Goal: Task Accomplishment & Management: Use online tool/utility

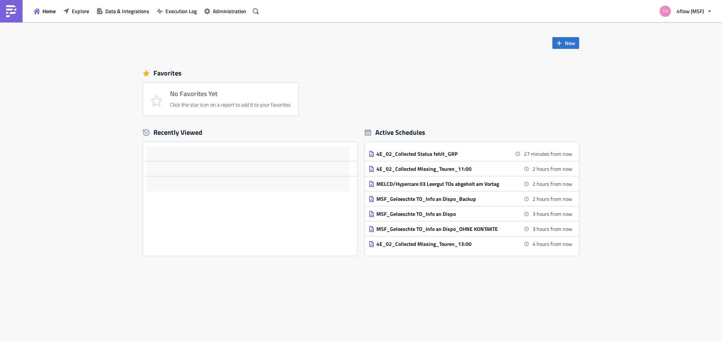
click at [317, 64] on div "Favorites No Favorites Yet Click the star icon on a report to add it to your fa…" at bounding box center [361, 90] width 436 height 52
click at [323, 69] on div "Favorites" at bounding box center [361, 73] width 436 height 11
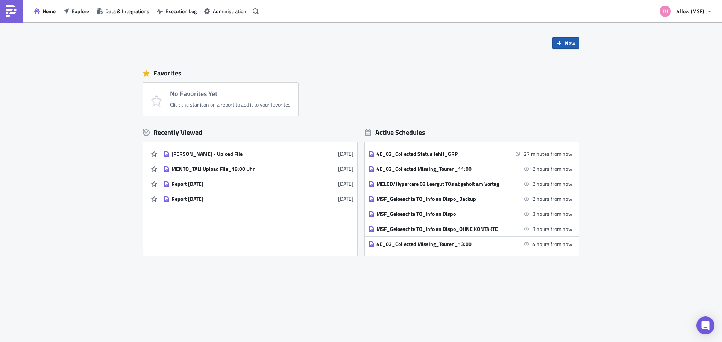
click at [564, 43] on button "New" at bounding box center [565, 43] width 27 height 12
click at [582, 64] on div "Report" at bounding box center [591, 62] width 50 height 8
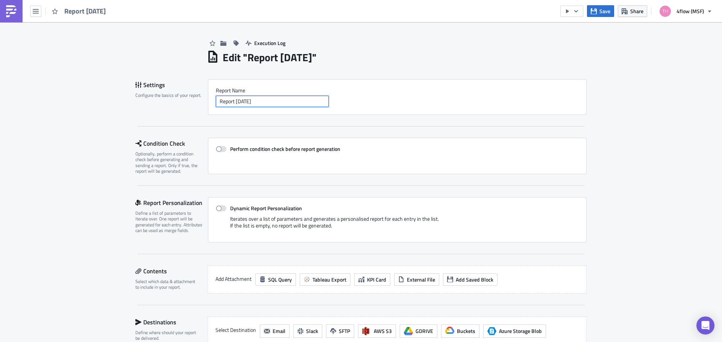
click at [275, 101] on input "Report [DATE]" at bounding box center [272, 101] width 113 height 11
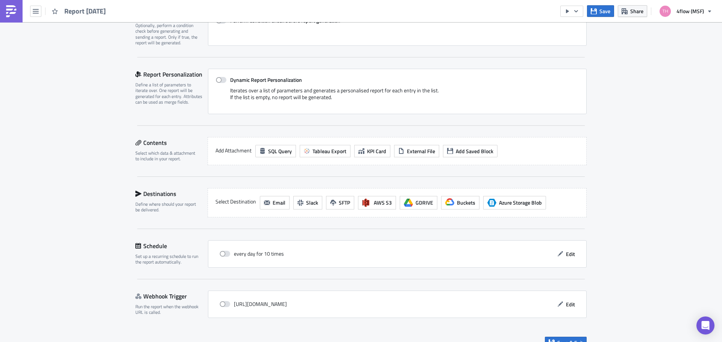
scroll to position [141, 0]
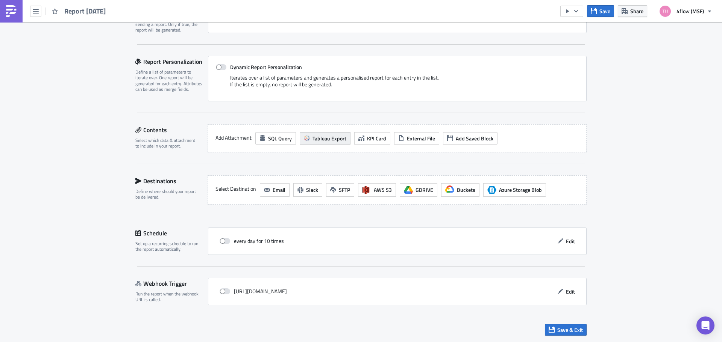
click at [330, 139] on span "Tableau Export" at bounding box center [329, 139] width 34 height 8
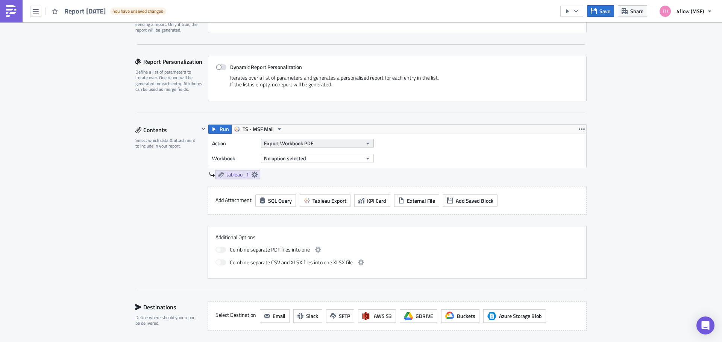
click at [308, 144] on span "Export Workbook PDF" at bounding box center [288, 143] width 49 height 8
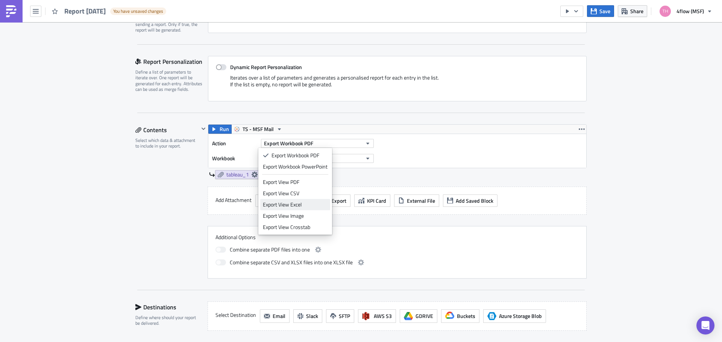
click at [309, 203] on div "Export View Excel" at bounding box center [295, 205] width 65 height 8
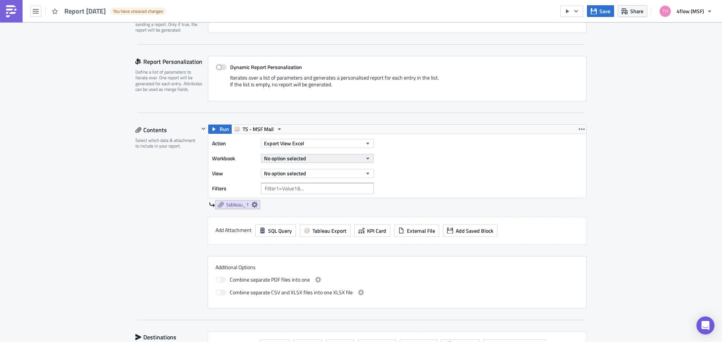
click at [321, 159] on button "No option selected" at bounding box center [317, 158] width 113 height 9
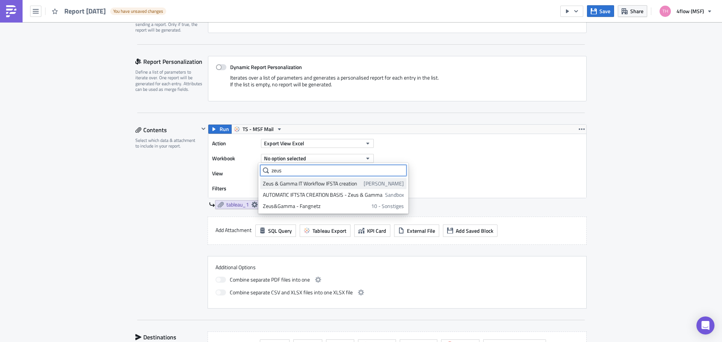
type input "zeus"
click at [331, 185] on div "Zeus & Gamma IT Workflow IFSTA creation" at bounding box center [312, 184] width 98 height 8
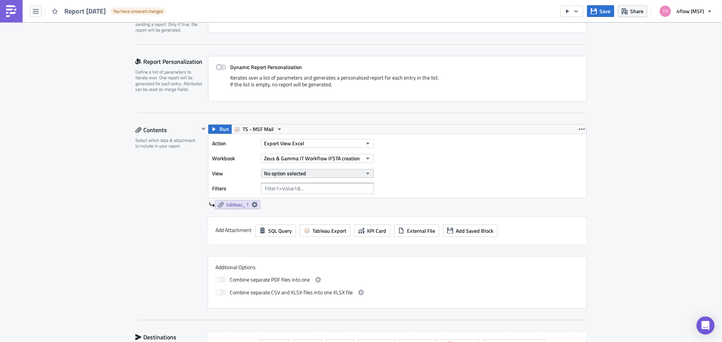
click at [317, 175] on button "No option selected" at bounding box center [317, 173] width 113 height 9
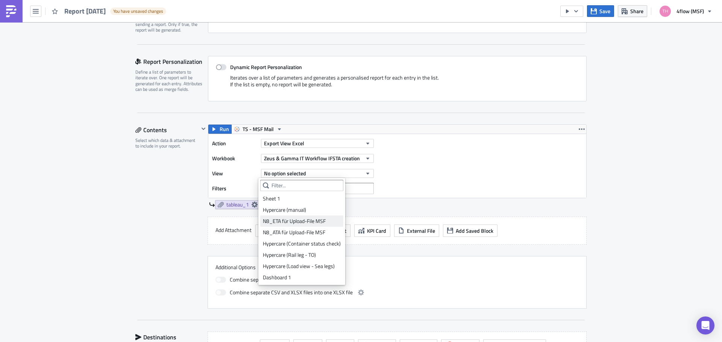
click at [312, 222] on div "N8_ETA für Upload-File MSF" at bounding box center [302, 222] width 78 height 8
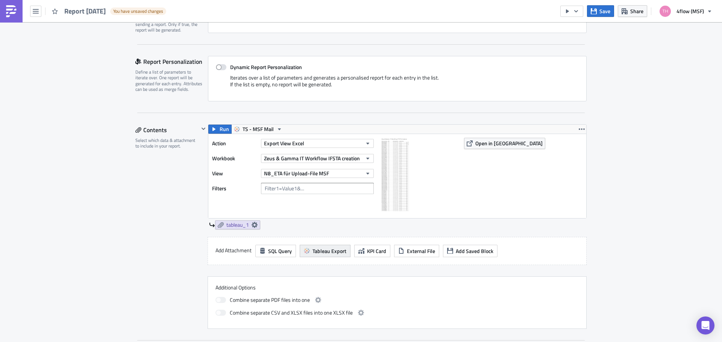
click at [333, 254] on span "Tableau Export" at bounding box center [329, 251] width 34 height 8
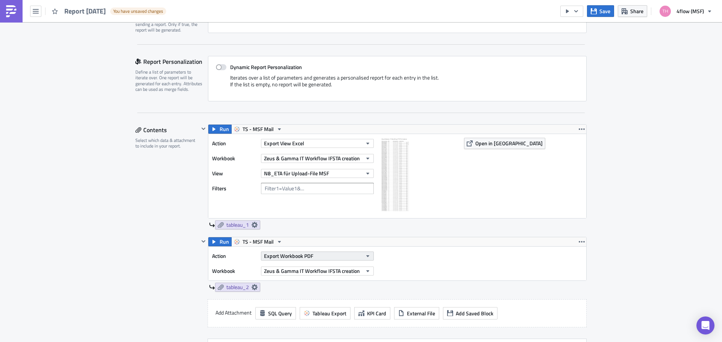
click at [310, 256] on span "Export Workbook PDF" at bounding box center [288, 256] width 49 height 8
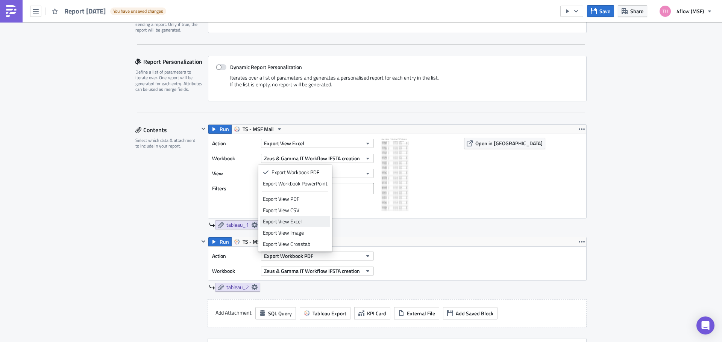
click at [316, 222] on div "Export View Excel" at bounding box center [295, 222] width 65 height 8
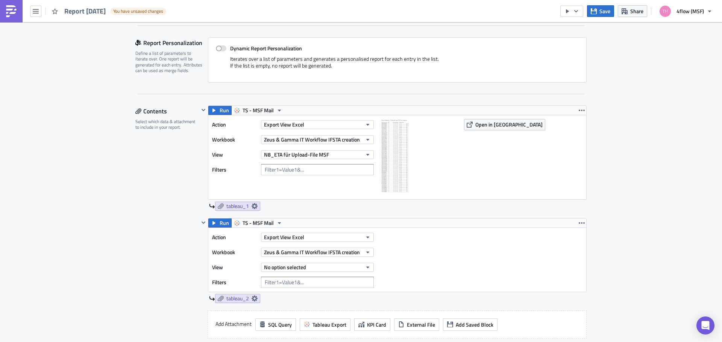
scroll to position [179, 0]
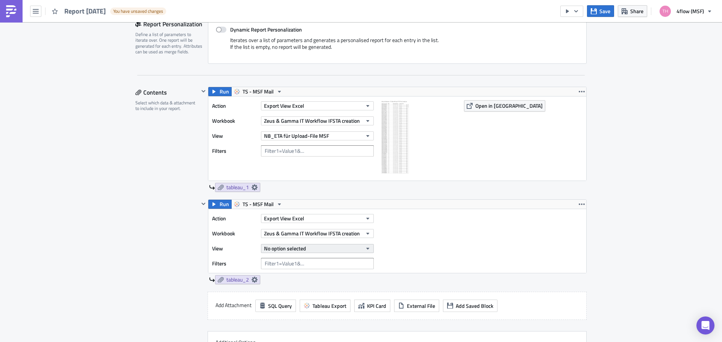
click at [317, 245] on button "No option selected" at bounding box center [317, 248] width 113 height 9
click at [345, 248] on button "No option selected" at bounding box center [317, 248] width 113 height 9
click at [355, 253] on button "No option selected" at bounding box center [317, 248] width 113 height 9
type input "ata"
click at [255, 279] on icon at bounding box center [254, 280] width 6 height 6
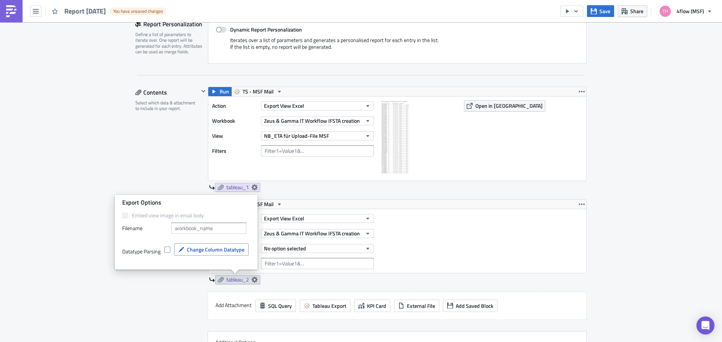
click at [280, 281] on div "tableau_2" at bounding box center [397, 279] width 377 height 9
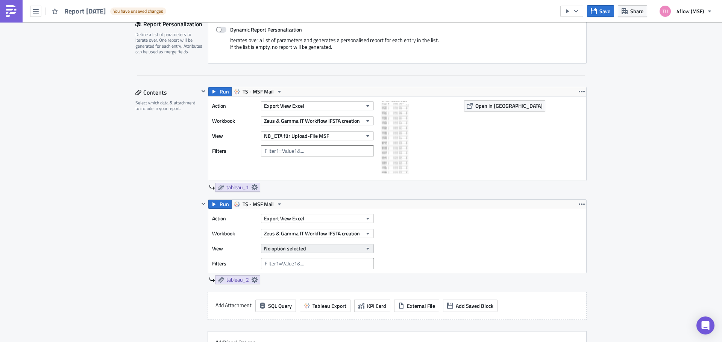
click at [284, 252] on span "No option selected" at bounding box center [285, 249] width 42 height 8
drag, startPoint x: 300, startPoint y: 247, endPoint x: 306, endPoint y: 242, distance: 7.7
click at [301, 247] on span "No option selected" at bounding box center [285, 249] width 42 height 8
click at [313, 220] on button "Export View Excel" at bounding box center [317, 218] width 113 height 9
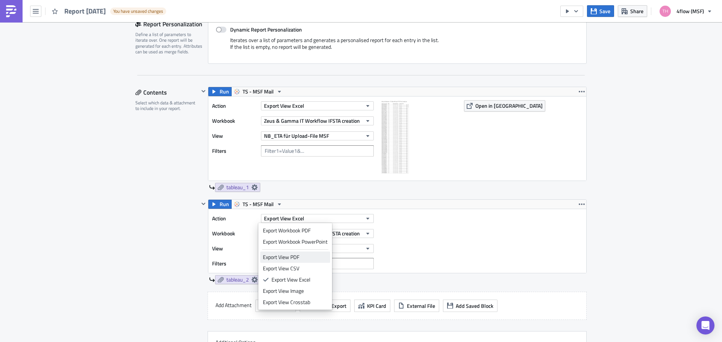
click at [301, 257] on div "Export View PDF" at bounding box center [295, 258] width 65 height 8
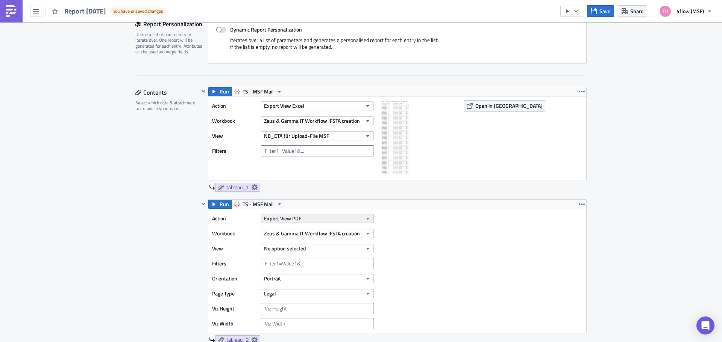
click at [311, 221] on button "Export View PDF" at bounding box center [317, 218] width 113 height 9
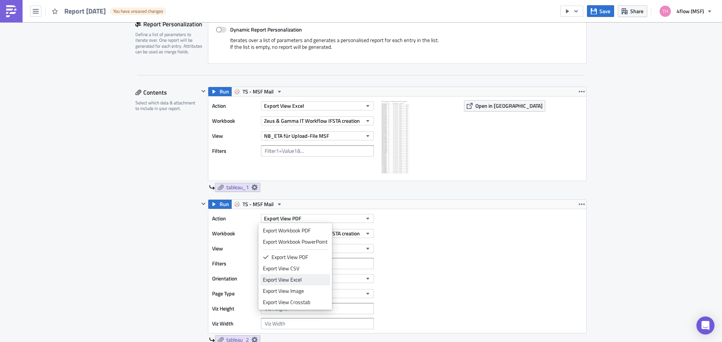
click at [305, 276] on div "Export View Excel" at bounding box center [295, 280] width 65 height 8
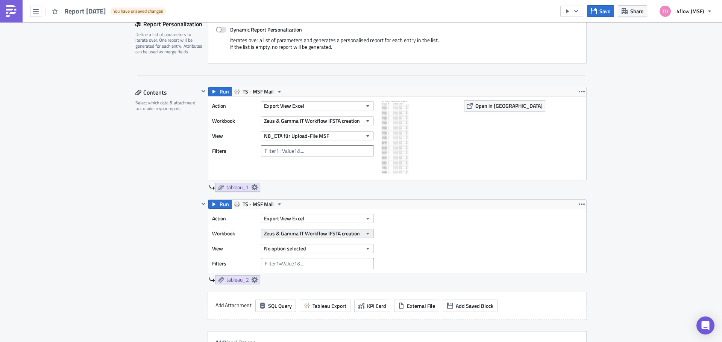
click at [308, 235] on span "Zeus & Gamma IT Workflow IFSTA creation" at bounding box center [312, 234] width 96 height 8
type input "zeus"
click at [265, 245] on icon at bounding box center [266, 246] width 6 height 6
click at [333, 234] on span "Zeus & Gamma IT Workflow IFSTA creation" at bounding box center [312, 234] width 96 height 8
click at [359, 235] on button "Zeus & Gamma IT Workflow IFSTA creation" at bounding box center [317, 233] width 113 height 9
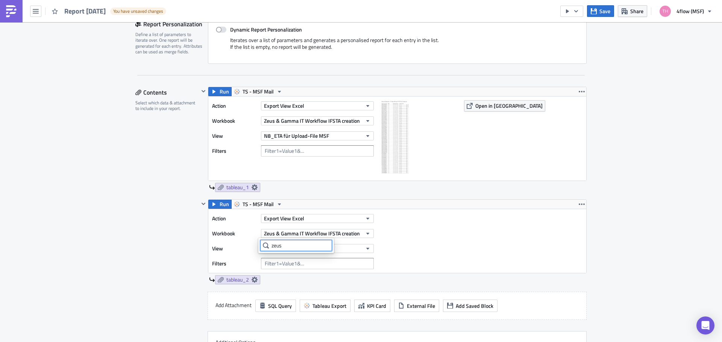
click at [306, 244] on input "zeus" at bounding box center [296, 245] width 72 height 11
click at [366, 235] on icon "button" at bounding box center [368, 234] width 6 height 6
click at [394, 237] on div "Action Export View Excel Workbook Zeus & Gamma IT Workflow IFSTA creation View …" at bounding box center [397, 241] width 378 height 64
click at [328, 247] on button "No option selected" at bounding box center [317, 248] width 113 height 9
click at [340, 252] on button "No option selected" at bounding box center [317, 248] width 113 height 9
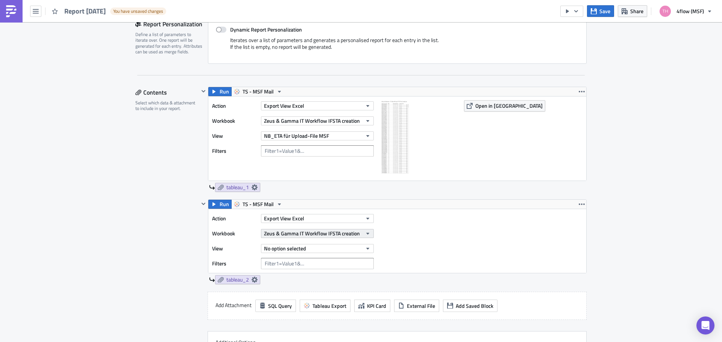
click at [341, 235] on span "Zeus & Gamma IT Workflow IFSTA creation" at bounding box center [312, 234] width 96 height 8
click at [578, 206] on icon "button" at bounding box center [581, 204] width 6 height 6
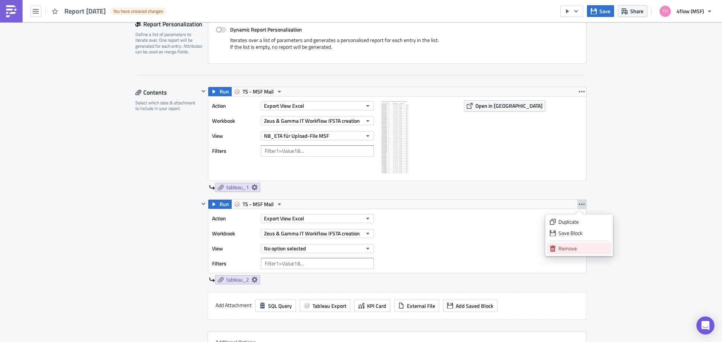
click at [571, 251] on div "Remove" at bounding box center [583, 249] width 50 height 8
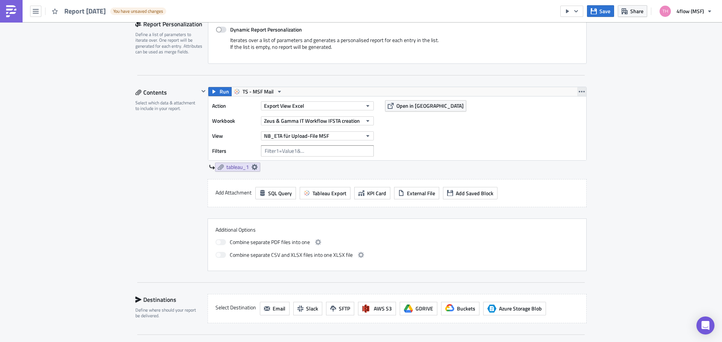
click at [577, 94] on button "button" at bounding box center [581, 91] width 9 height 9
click at [574, 110] on div "Duplicate" at bounding box center [583, 110] width 50 height 8
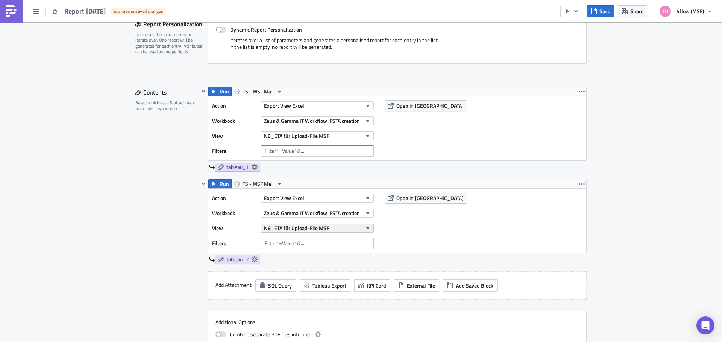
click at [321, 228] on span "N8_ETA für Upload-File MSF" at bounding box center [296, 228] width 65 height 8
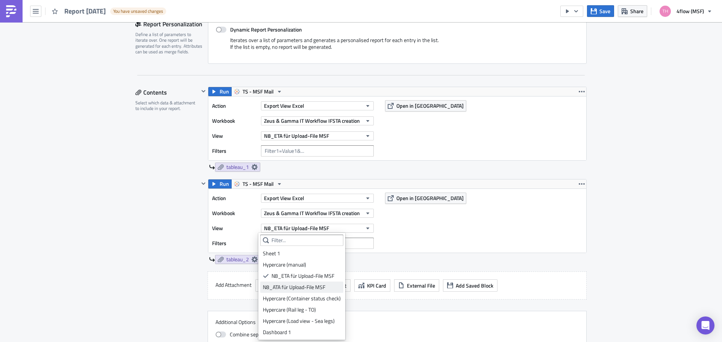
click at [308, 285] on div "N8_ATA für Upload-File MSF" at bounding box center [302, 288] width 78 height 8
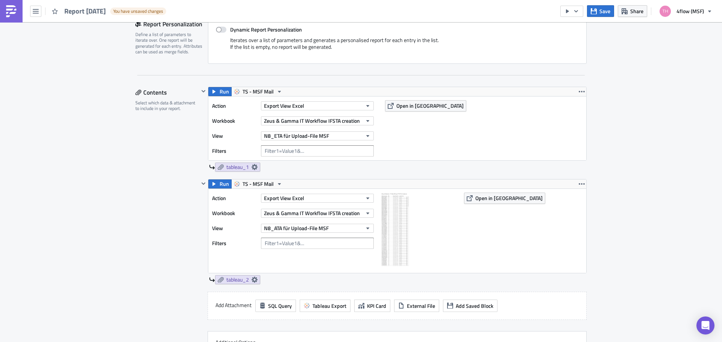
click at [615, 243] on div "Execution Log Edit " Report [DATE] " Draft Settings Configure the basics of you…" at bounding box center [361, 209] width 722 height 732
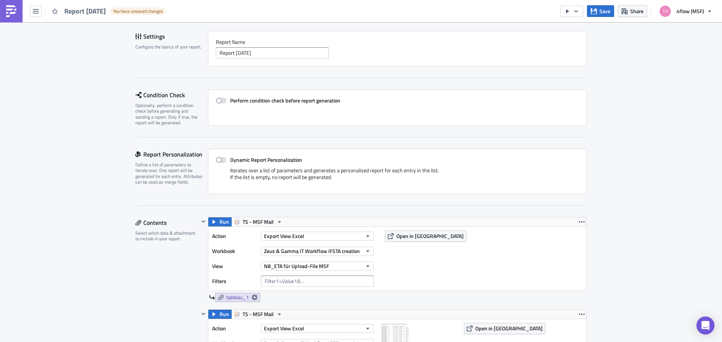
scroll to position [0, 0]
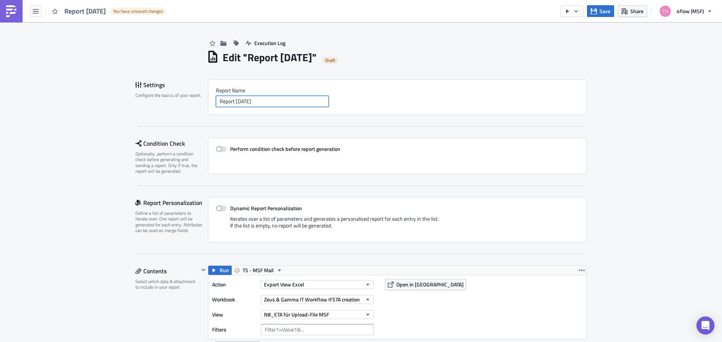
drag, startPoint x: 275, startPoint y: 103, endPoint x: 256, endPoint y: 87, distance: 24.3
click at [274, 103] on input "Report [DATE]" at bounding box center [272, 101] width 113 height 11
drag, startPoint x: 262, startPoint y: 99, endPoint x: 196, endPoint y: 96, distance: 65.8
click at [197, 96] on div "Settings Configure the basics of your report. Report Nam﻿e Report [DATE]" at bounding box center [360, 97] width 451 height 36
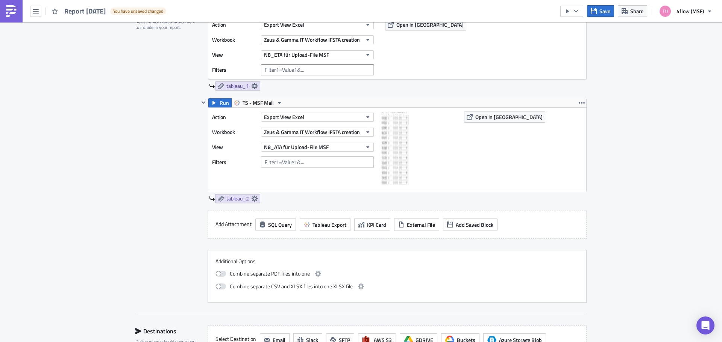
scroll to position [410, 0]
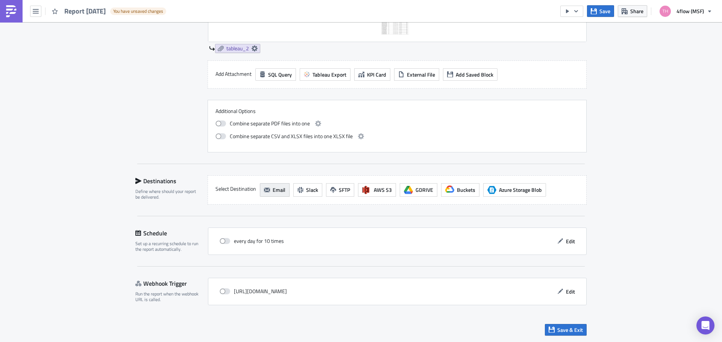
click at [274, 193] on span "Email" at bounding box center [278, 190] width 13 height 8
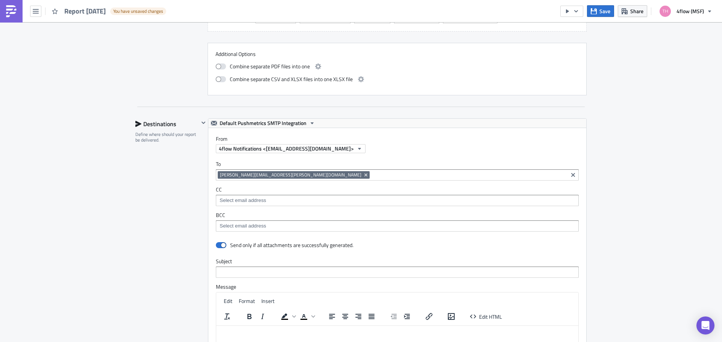
scroll to position [523, 0]
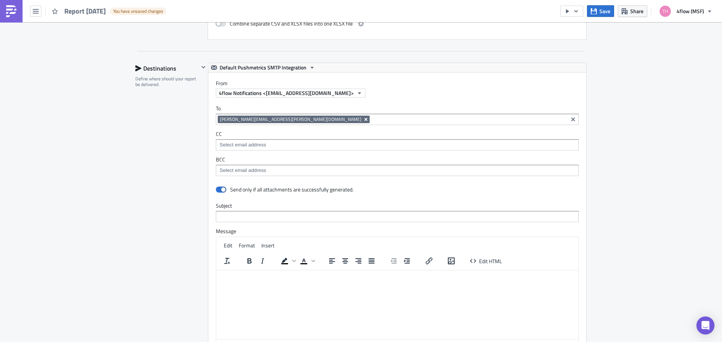
click at [363, 118] on icon "Remove Tag" at bounding box center [366, 120] width 6 height 6
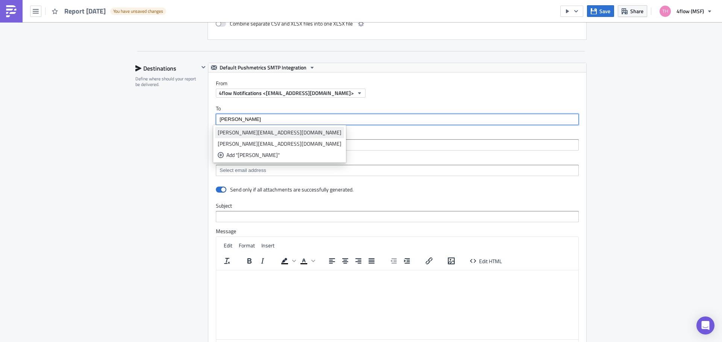
type input "[PERSON_NAME]"
click at [285, 134] on div "[PERSON_NAME][EMAIL_ADDRESS][DOMAIN_NAME]" at bounding box center [280, 133] width 124 height 8
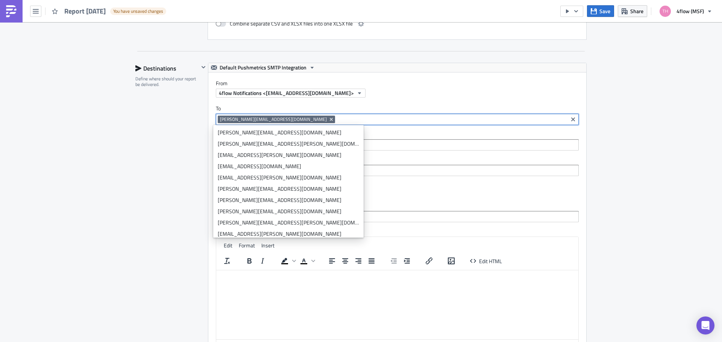
click at [162, 110] on div "Destinations Define where should your report be delivered." at bounding box center [167, 228] width 64 height 331
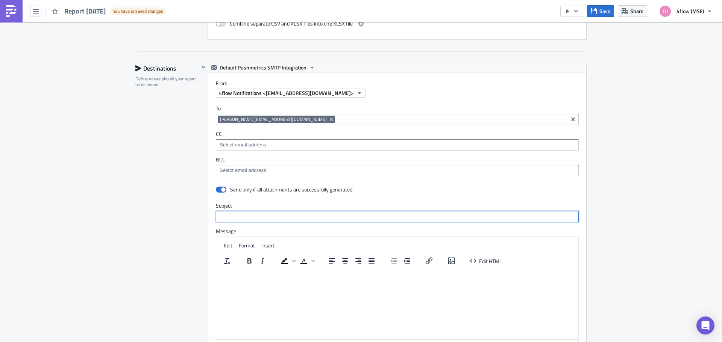
click at [252, 216] on input "text" at bounding box center [397, 216] width 363 height 11
type input "test"
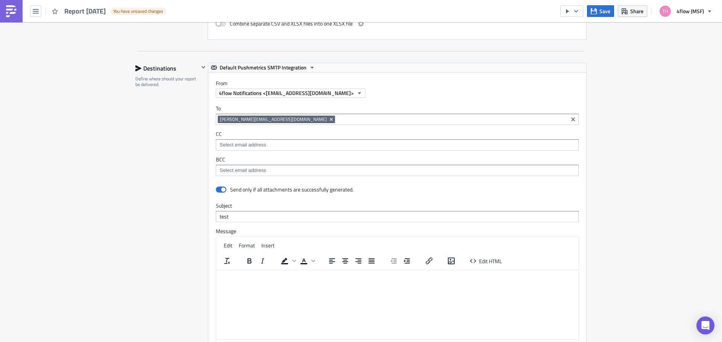
click at [158, 215] on div "Destinations Define where should your report be delivered." at bounding box center [167, 228] width 64 height 331
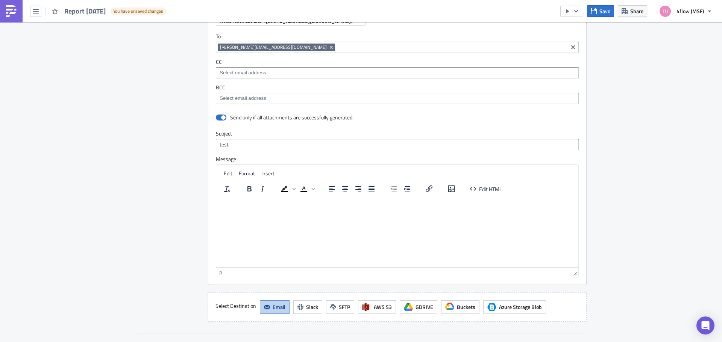
scroll to position [598, 0]
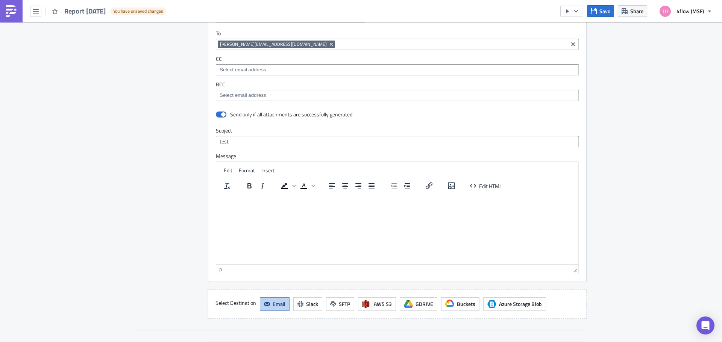
click at [378, 207] on html at bounding box center [397, 201] width 362 height 12
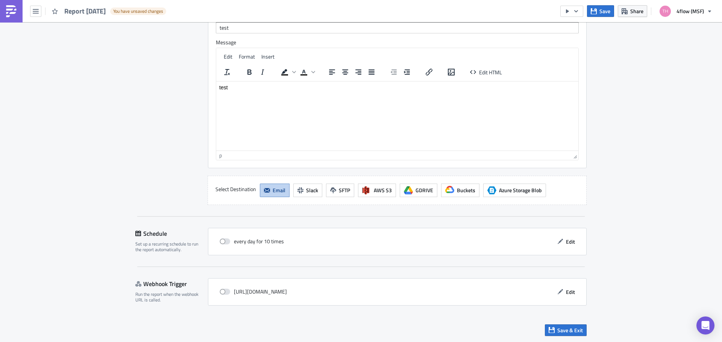
scroll to position [713, 0]
click at [227, 242] on label at bounding box center [226, 241] width 14 height 7
click at [226, 242] on input "checkbox" at bounding box center [223, 241] width 5 height 5
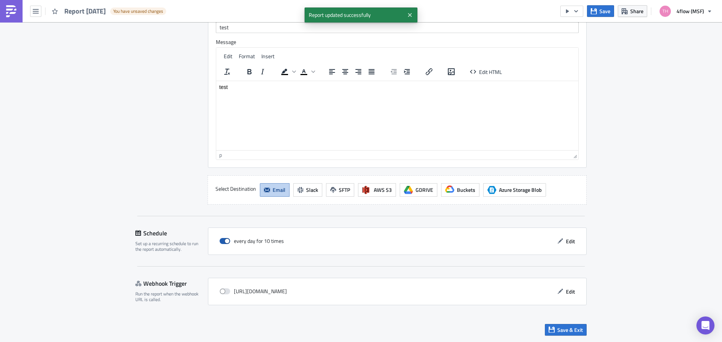
click at [224, 242] on span at bounding box center [224, 241] width 11 height 6
click at [224, 242] on input "checkbox" at bounding box center [223, 241] width 5 height 5
checkbox input "false"
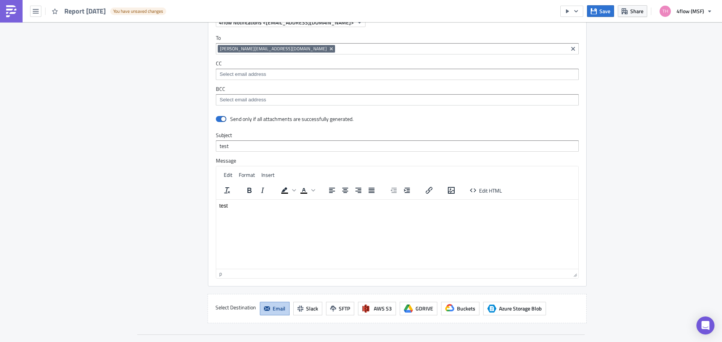
scroll to position [675, 0]
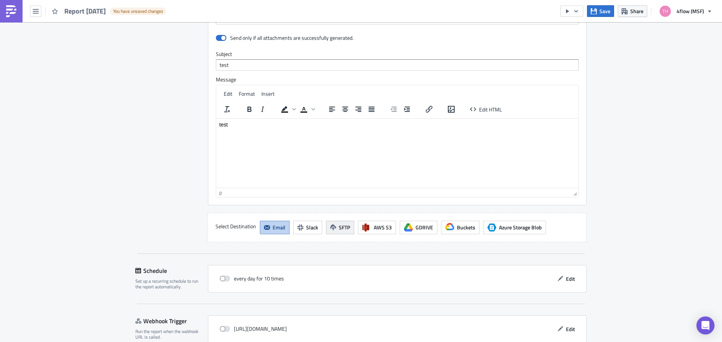
click at [339, 230] on span "SFTP" at bounding box center [344, 228] width 11 height 8
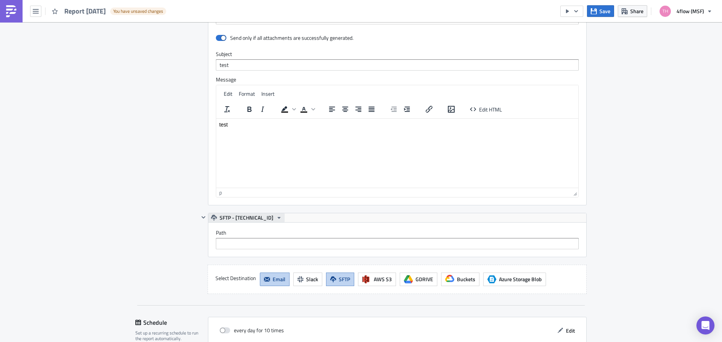
click at [250, 218] on span "SFTP - [TECHNICAL_ID]" at bounding box center [246, 217] width 54 height 9
click at [144, 221] on div "Destinations Define where should your report be delivered." at bounding box center [167, 102] width 64 height 383
click at [203, 216] on icon "button" at bounding box center [203, 218] width 6 height 6
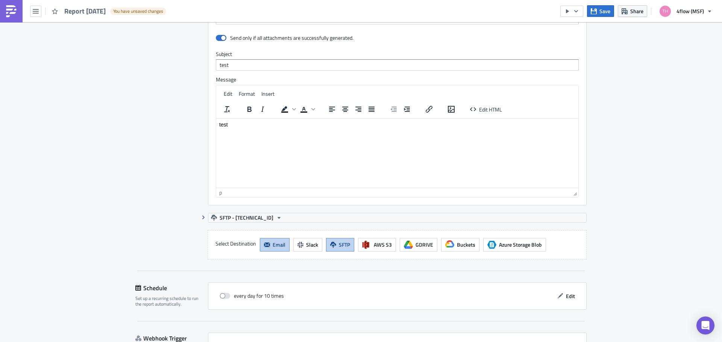
drag, startPoint x: 321, startPoint y: 238, endPoint x: 325, endPoint y: 240, distance: 5.4
click at [321, 238] on div "Select Destination Email Slack SFTP AWS S3 GDRIVE Buckets Azure Storage Blob" at bounding box center [396, 244] width 379 height 29
click at [330, 242] on icon "button" at bounding box center [333, 245] width 6 height 6
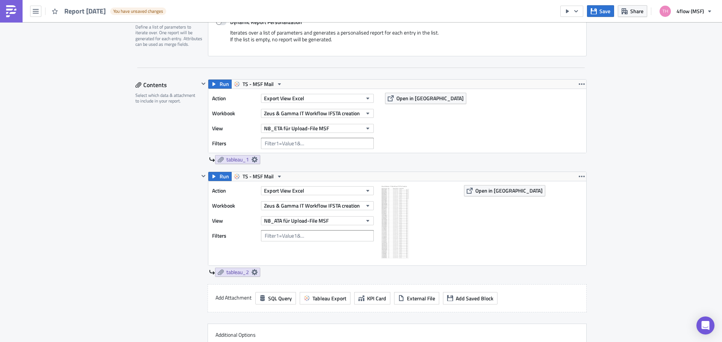
scroll to position [0, 0]
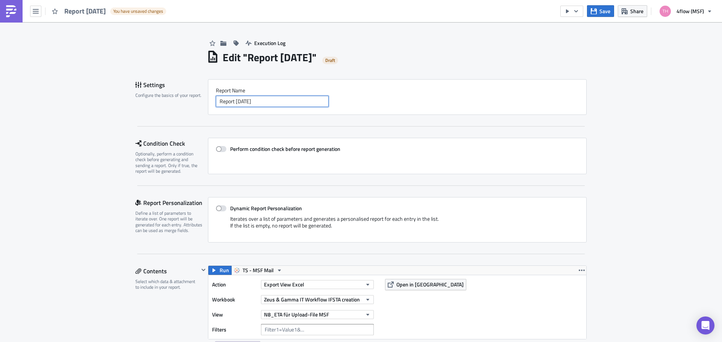
drag, startPoint x: 289, startPoint y: 101, endPoint x: 120, endPoint y: 102, distance: 169.1
drag, startPoint x: 275, startPoint y: 102, endPoint x: 153, endPoint y: 104, distance: 121.8
click at [153, 104] on div "Settings Configure the basics of your report. Report Nam﻿e test-ws" at bounding box center [360, 97] width 451 height 36
type input "test-ws"
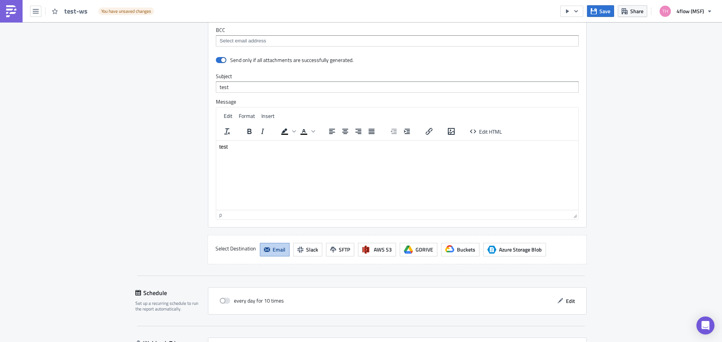
scroll to position [713, 0]
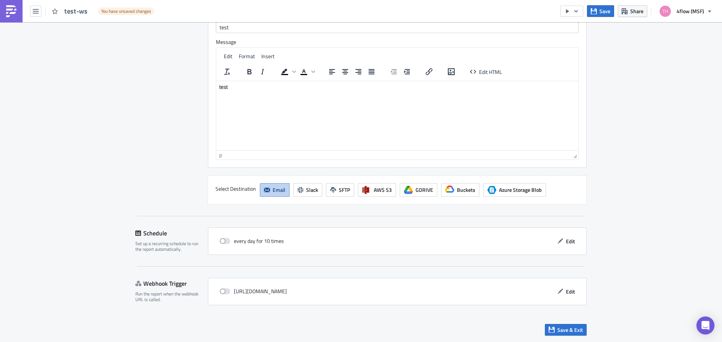
click at [568, 323] on div "Save & Exit" at bounding box center [360, 330] width 451 height 27
click at [567, 330] on span "Save & Exit" at bounding box center [570, 330] width 26 height 8
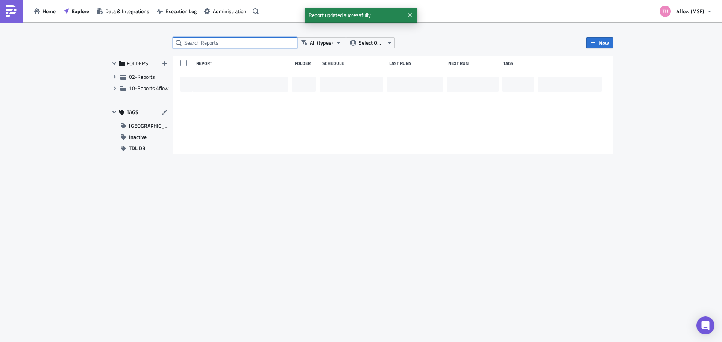
click at [228, 39] on input "text" at bounding box center [235, 42] width 124 height 11
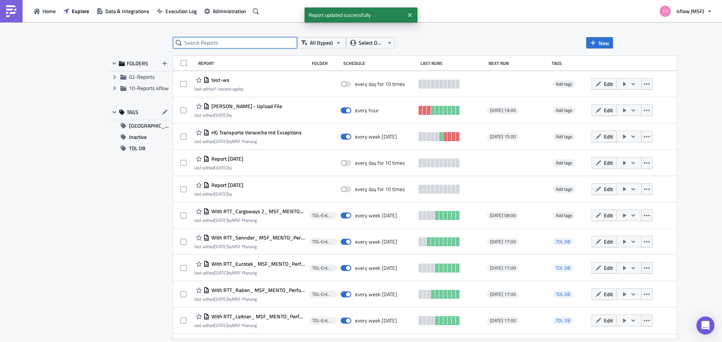
paste input "test-ws"
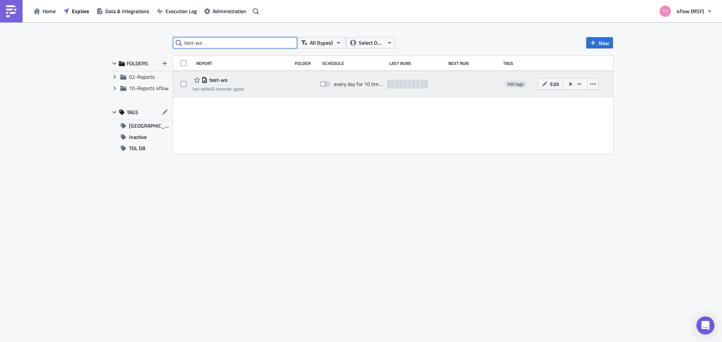
type input "test-ws"
click at [568, 83] on icon "button" at bounding box center [570, 84] width 6 height 6
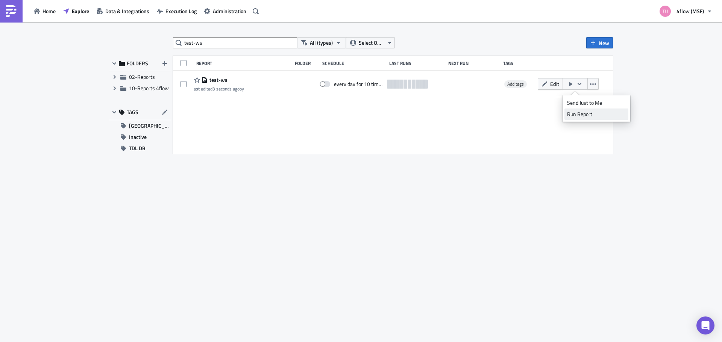
click at [590, 116] on div "Run Report" at bounding box center [596, 114] width 59 height 8
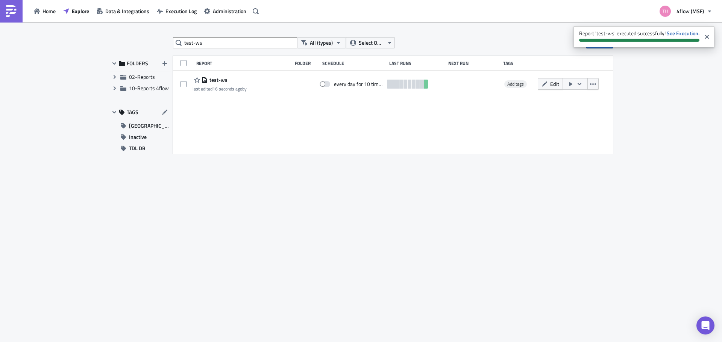
click at [484, 239] on div "test-ws All (types) Select Owner New FOLDERS Expand group 02-Reports Expand gro…" at bounding box center [360, 182] width 511 height 291
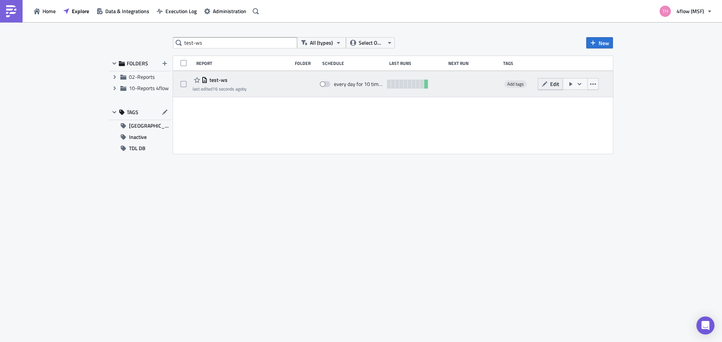
click at [544, 86] on icon "button" at bounding box center [544, 84] width 6 height 6
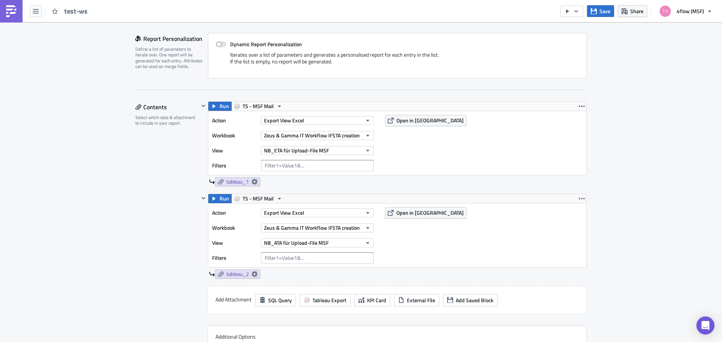
scroll to position [188, 0]
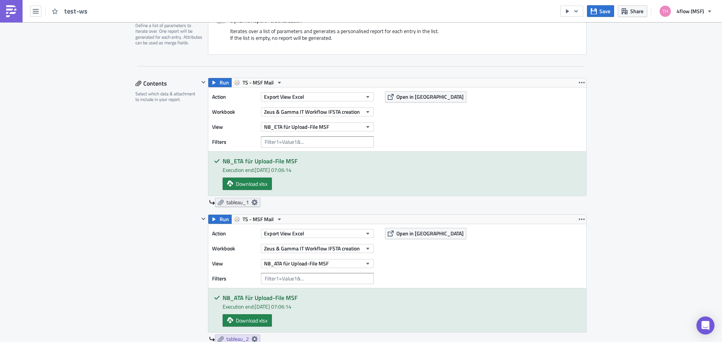
click at [253, 203] on icon at bounding box center [254, 203] width 6 height 6
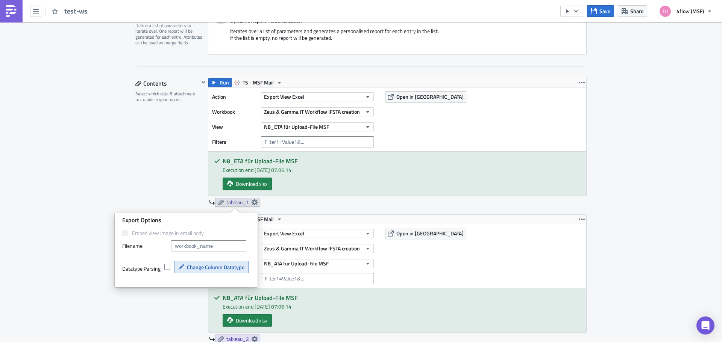
click at [214, 272] on button "Change Column Datatype" at bounding box center [211, 267] width 74 height 12
click at [192, 248] on input "text" at bounding box center [208, 246] width 75 height 11
click at [140, 237] on label "Embed view image in email body" at bounding box center [186, 233] width 128 height 7
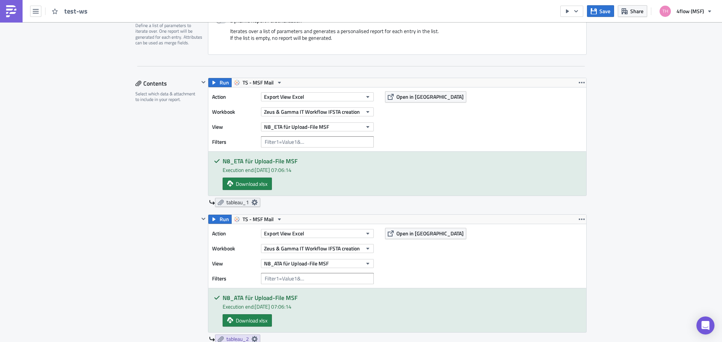
click at [251, 203] on icon at bounding box center [254, 203] width 6 height 6
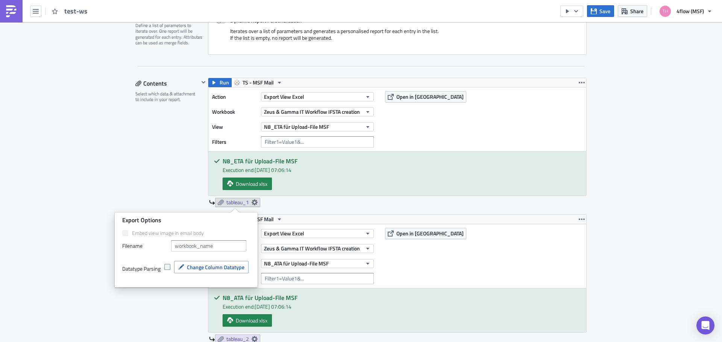
click at [168, 268] on span at bounding box center [167, 267] width 6 height 6
click at [168, 268] on input "checkbox" at bounding box center [168, 267] width 5 height 5
checkbox input "true"
click at [198, 270] on span "Change Column Datatype" at bounding box center [216, 267] width 58 height 8
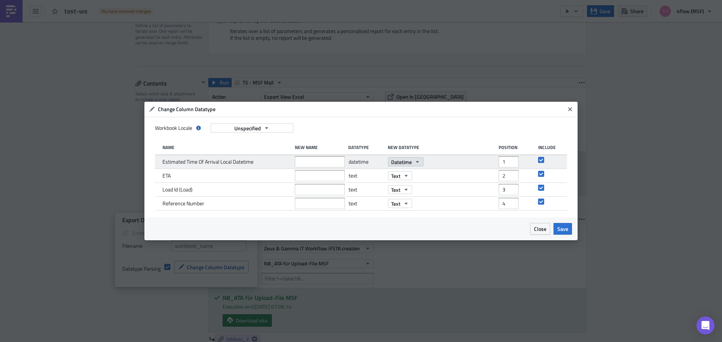
click at [416, 161] on icon "button" at bounding box center [417, 162] width 6 height 6
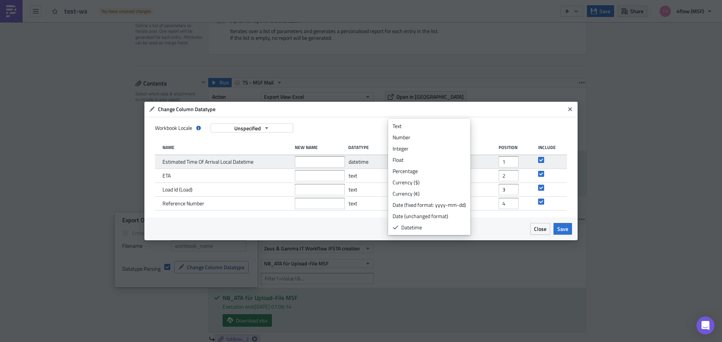
scroll to position [11, 0]
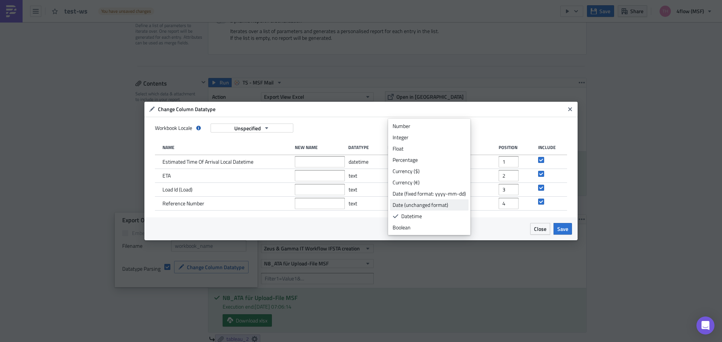
click at [457, 205] on div "Date (unchanged format)" at bounding box center [428, 205] width 73 height 8
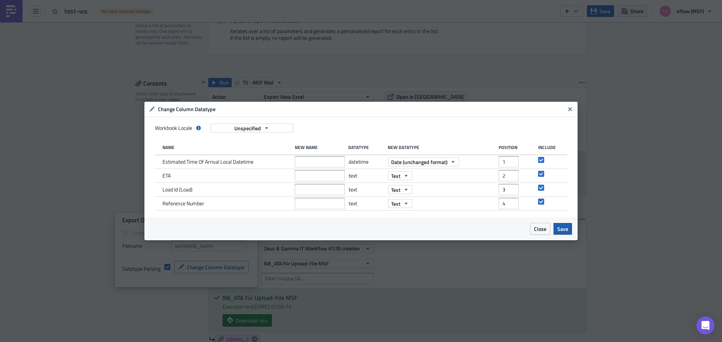
click at [564, 226] on span "Save" at bounding box center [562, 229] width 11 height 8
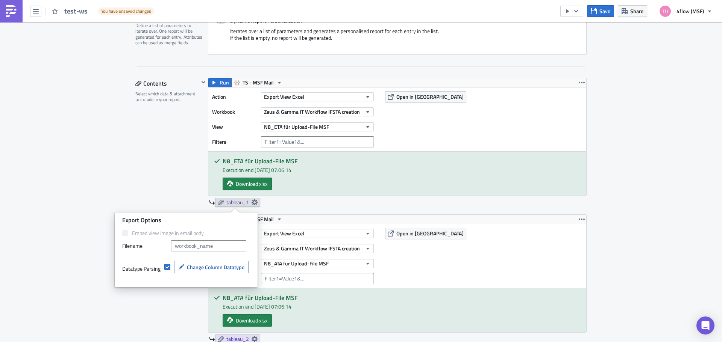
click at [298, 184] on div "Download xlsx" at bounding box center [401, 184] width 358 height 12
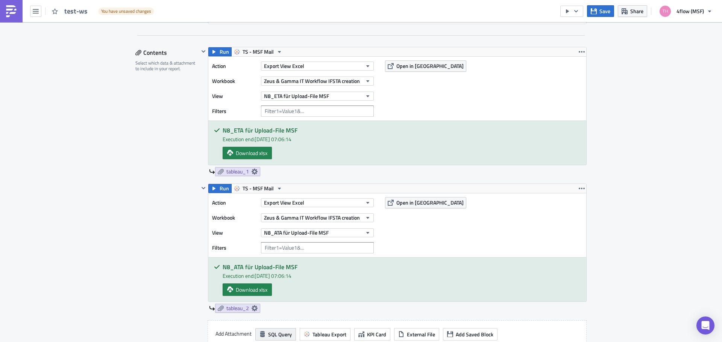
scroll to position [263, 0]
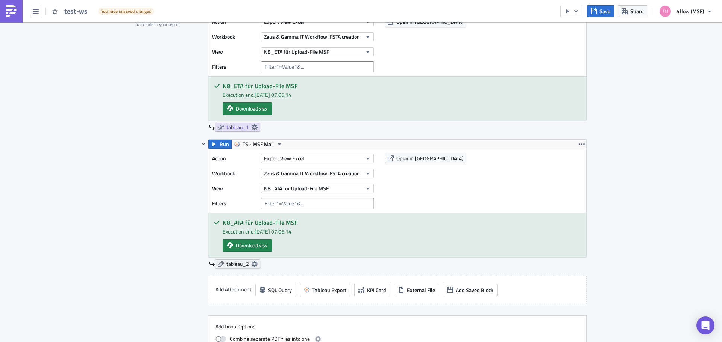
click at [252, 262] on icon at bounding box center [254, 264] width 6 height 6
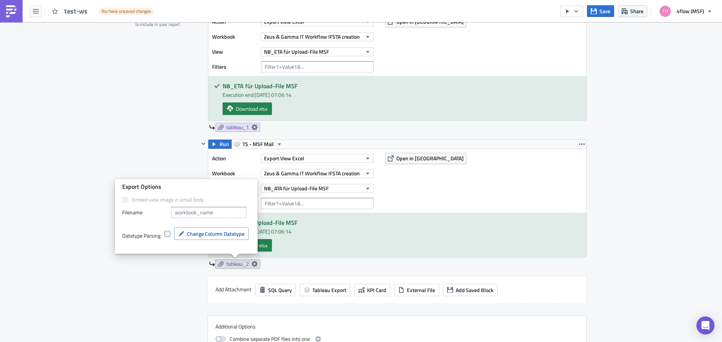
click at [168, 234] on span at bounding box center [167, 234] width 6 height 6
click at [168, 234] on input "checkbox" at bounding box center [168, 234] width 5 height 5
checkbox input "true"
click at [194, 237] on span "Change Column Datatype" at bounding box center [216, 234] width 58 height 8
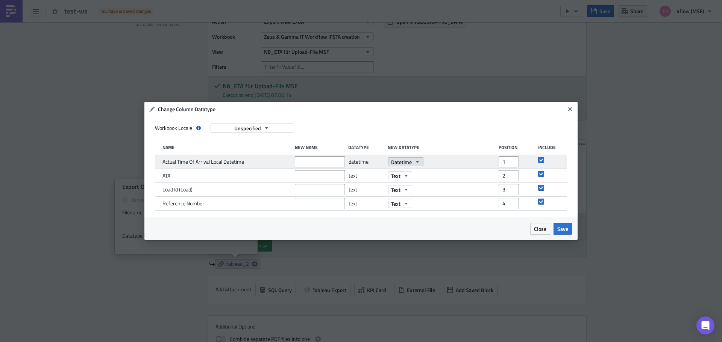
click at [406, 161] on span "Datetime" at bounding box center [401, 162] width 21 height 8
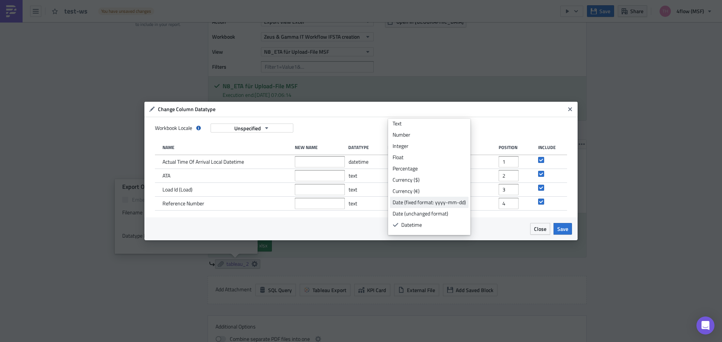
scroll to position [0, 0]
click at [435, 217] on div "Date (unchanged format)" at bounding box center [428, 217] width 73 height 8
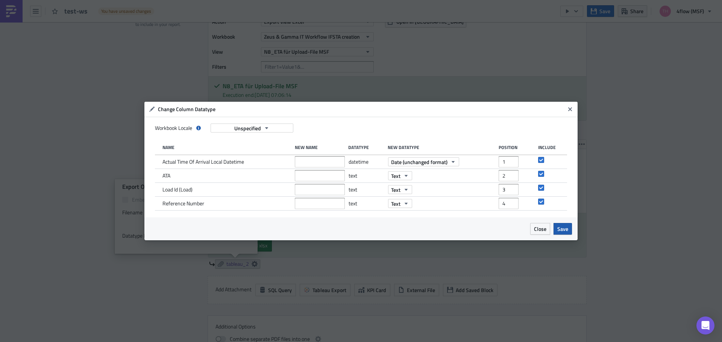
click at [564, 229] on span "Save" at bounding box center [562, 229] width 11 height 8
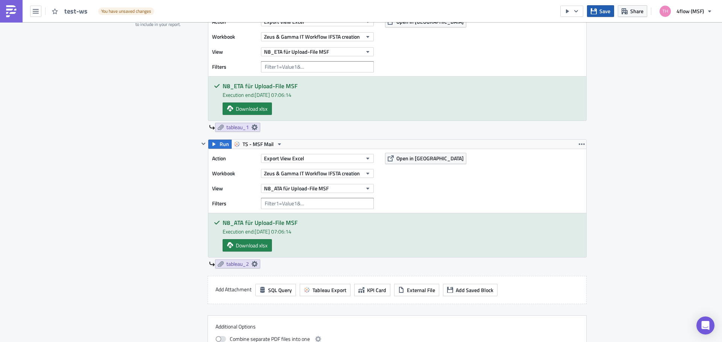
click at [610, 13] on span "Save" at bounding box center [604, 11] width 11 height 8
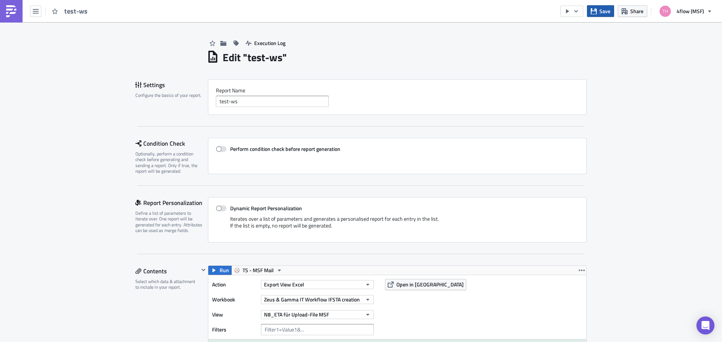
click at [598, 11] on button "Save" at bounding box center [600, 11] width 27 height 12
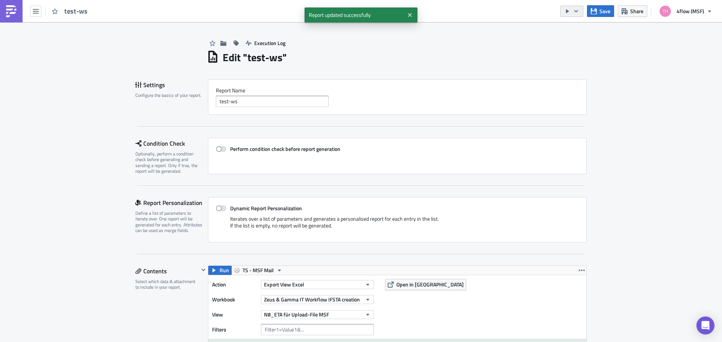
click at [567, 11] on icon "button" at bounding box center [567, 11] width 3 height 4
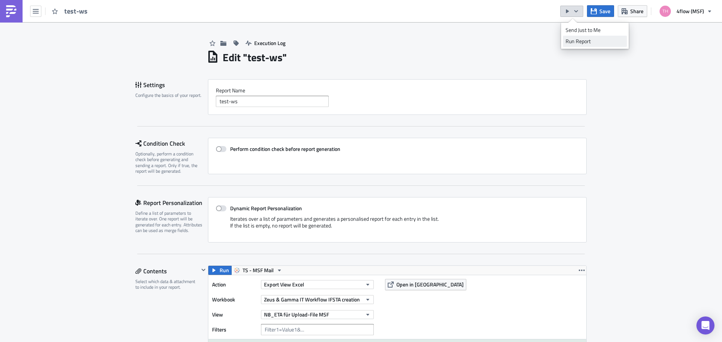
click at [589, 42] on div "Run Report" at bounding box center [594, 42] width 59 height 8
click at [67, 11] on span "test-ws" at bounding box center [79, 11] width 30 height 9
click at [9, 11] on img at bounding box center [11, 11] width 12 height 12
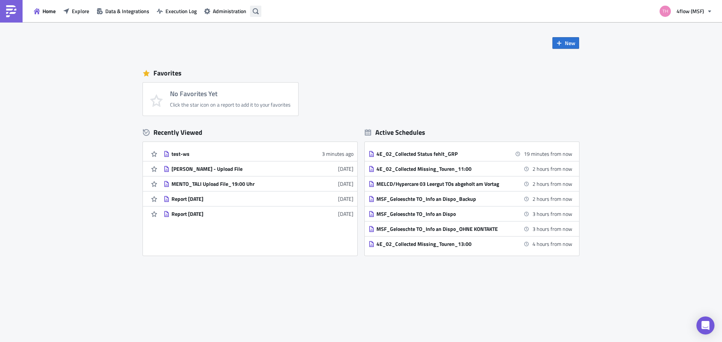
click at [251, 9] on button "button" at bounding box center [255, 11] width 11 height 11
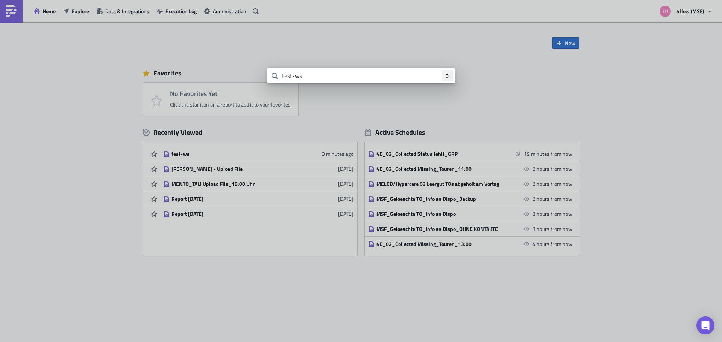
type input "test-ws"
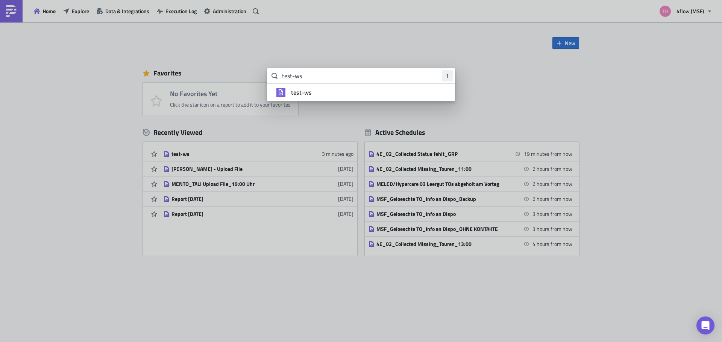
click at [303, 94] on strong "test-ws" at bounding box center [301, 92] width 21 height 9
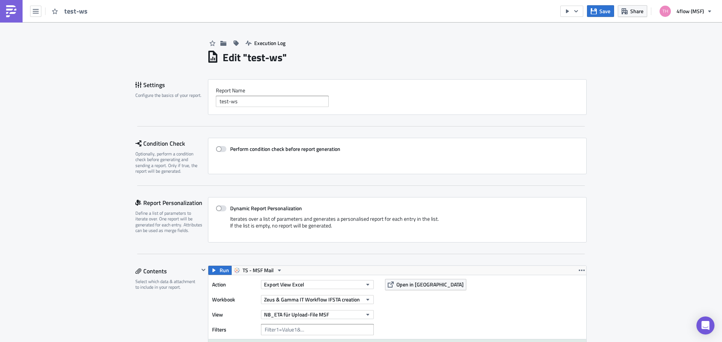
drag, startPoint x: 215, startPoint y: 256, endPoint x: 86, endPoint y: 52, distance: 240.7
click at [35, 12] on icon "button" at bounding box center [36, 11] width 6 height 6
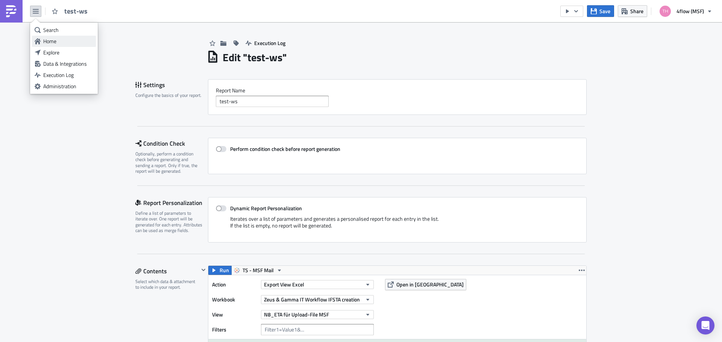
click at [52, 42] on div "Home" at bounding box center [68, 42] width 50 height 8
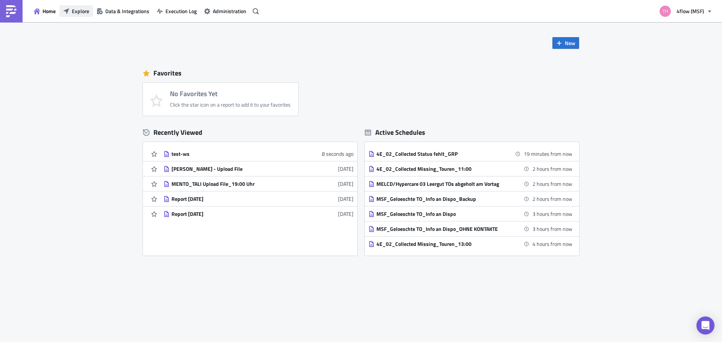
click at [79, 11] on span "Explore" at bounding box center [80, 11] width 17 height 8
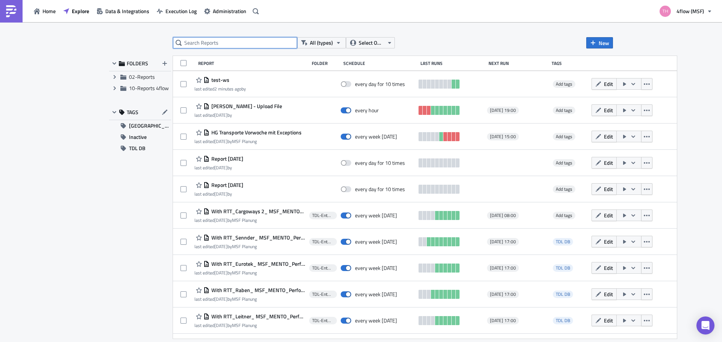
click at [239, 42] on input "text" at bounding box center [235, 42] width 124 height 11
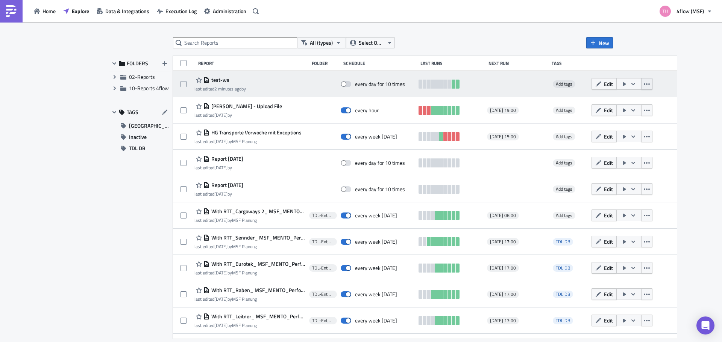
click at [643, 85] on icon "button" at bounding box center [646, 84] width 6 height 6
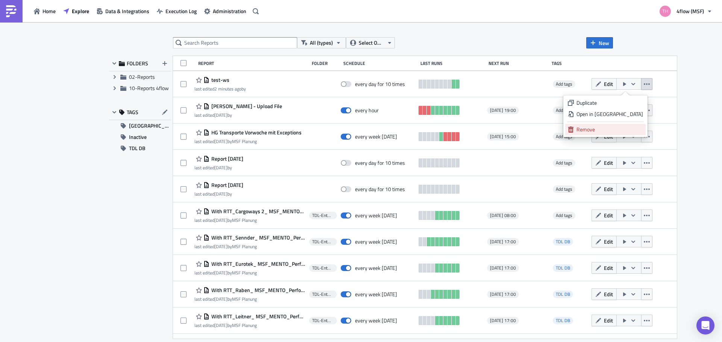
click at [604, 127] on div "Remove" at bounding box center [609, 130] width 67 height 8
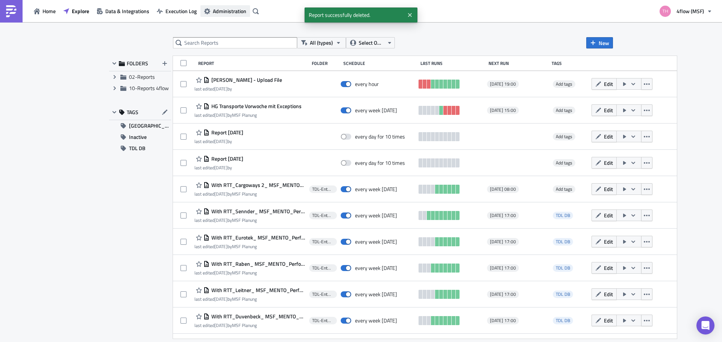
click at [247, 12] on button "Administration" at bounding box center [225, 11] width 50 height 12
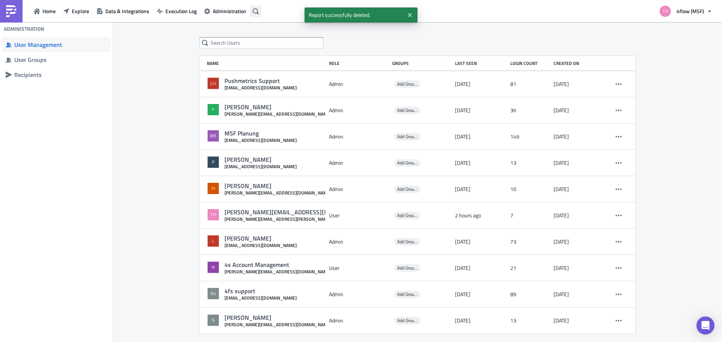
click at [255, 11] on icon "button" at bounding box center [256, 11] width 6 height 6
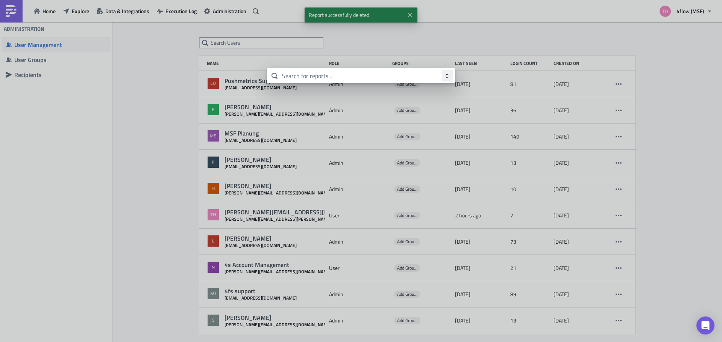
click at [318, 75] on input "text" at bounding box center [361, 75] width 188 height 15
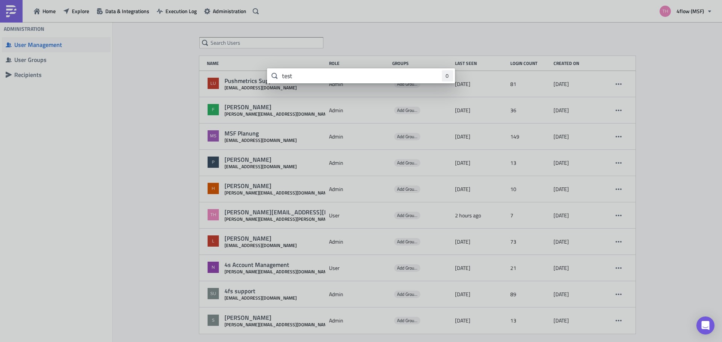
type input "test"
click at [162, 144] on body "Home Explore Data & Integrations Execution Log Administration 4flow (MSF) Admin…" at bounding box center [361, 171] width 722 height 343
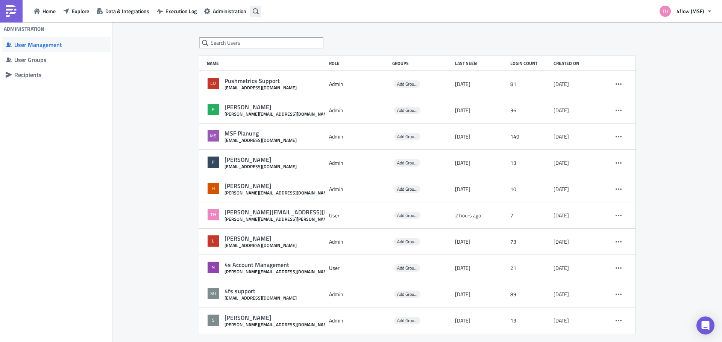
click at [250, 11] on button "button" at bounding box center [255, 11] width 11 height 11
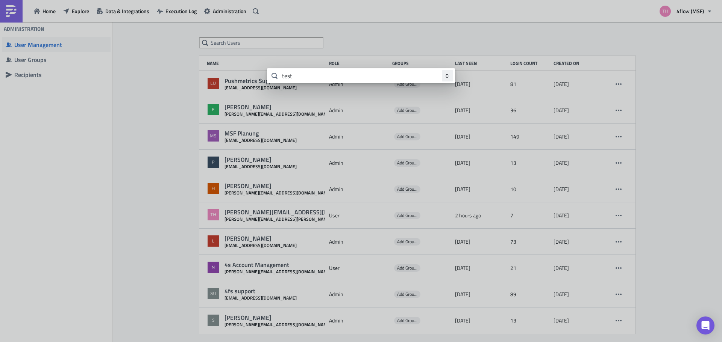
drag, startPoint x: 303, startPoint y: 77, endPoint x: 175, endPoint y: 78, distance: 128.5
click at [175, 0] on div "test 0" at bounding box center [361, 0] width 722 height 0
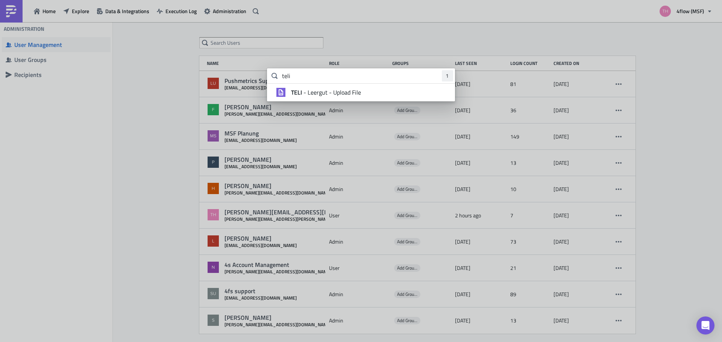
type input "teli"
click at [326, 92] on span "TELI - Leergut - Upload File" at bounding box center [326, 93] width 70 height 8
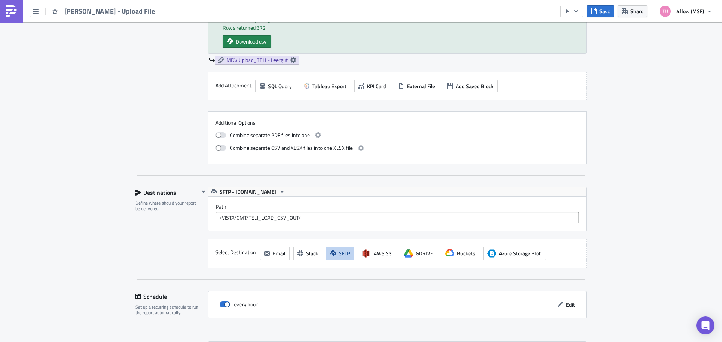
scroll to position [376, 0]
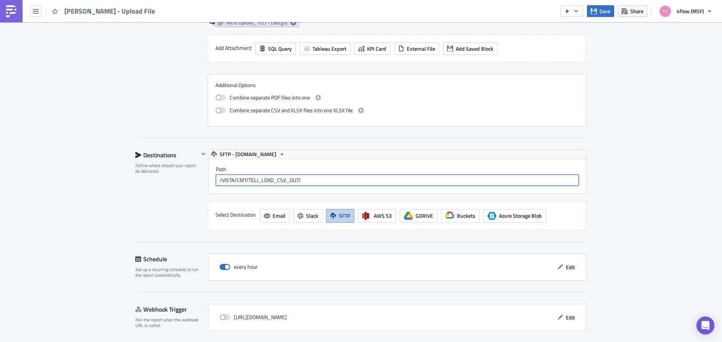
drag, startPoint x: 315, startPoint y: 181, endPoint x: 153, endPoint y: 179, distance: 162.4
click at [153, 179] on div "Destinations Define where should your report be delivered. SFTP - sdx.magnastey…" at bounding box center [360, 190] width 451 height 81
click at [154, 189] on div "Destinations Define where should your report be delivered." at bounding box center [167, 190] width 64 height 81
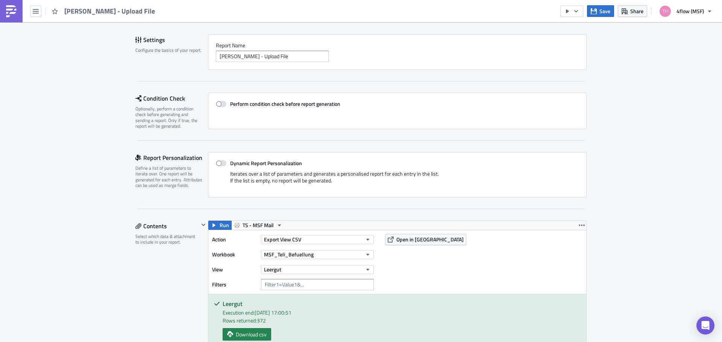
scroll to position [0, 0]
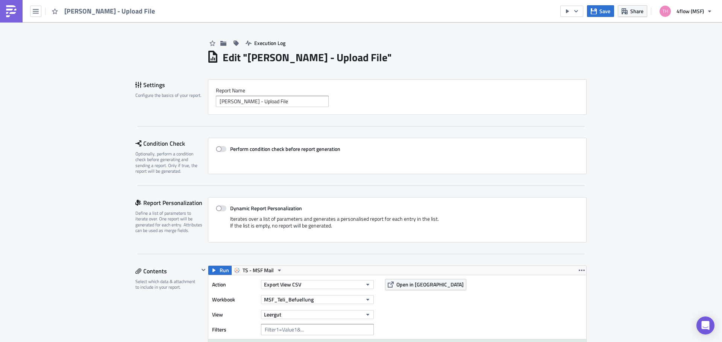
click at [9, 12] on img at bounding box center [11, 11] width 12 height 12
